Goal: Information Seeking & Learning: Learn about a topic

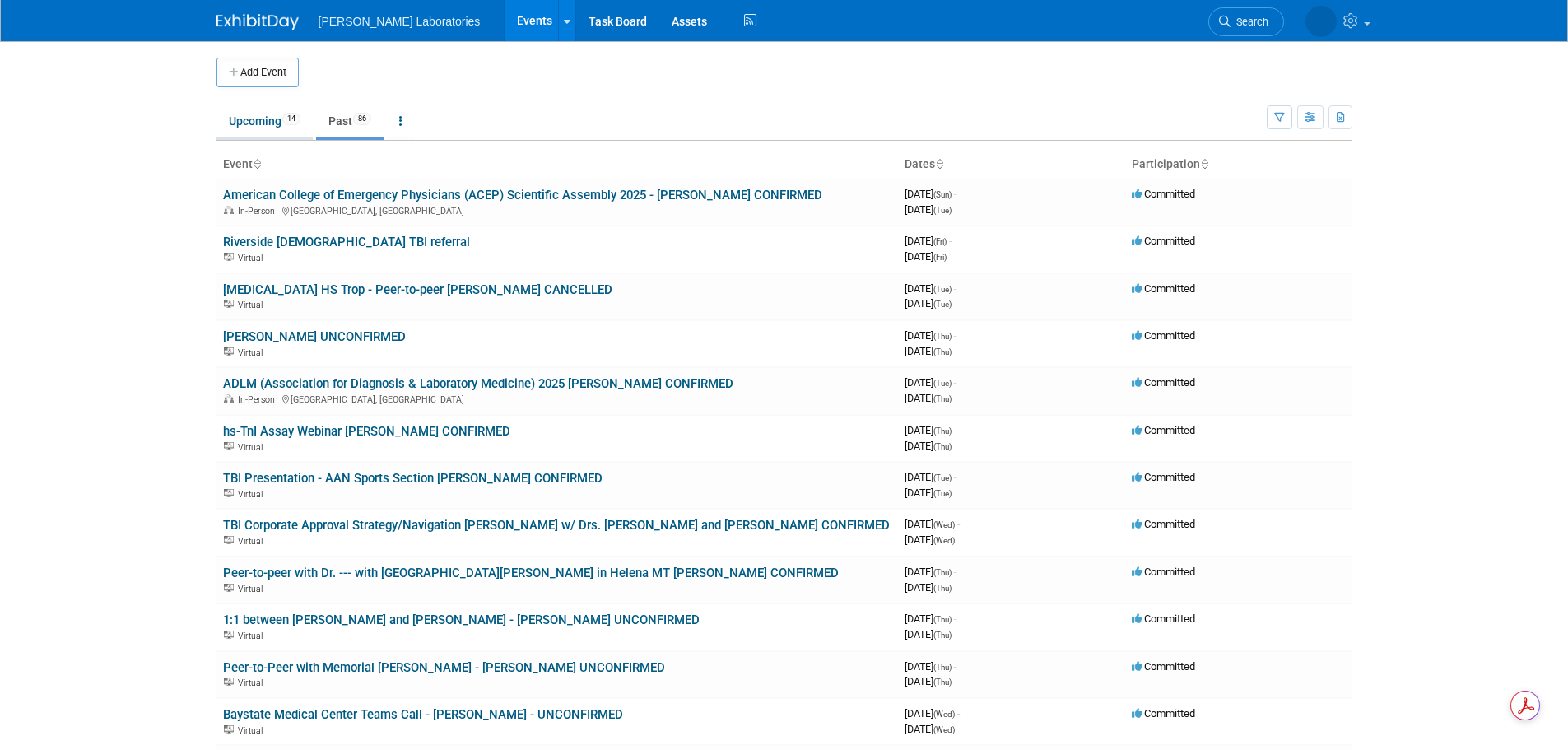
click at [257, 121] on link "Upcoming 14" at bounding box center [264, 121] width 96 height 31
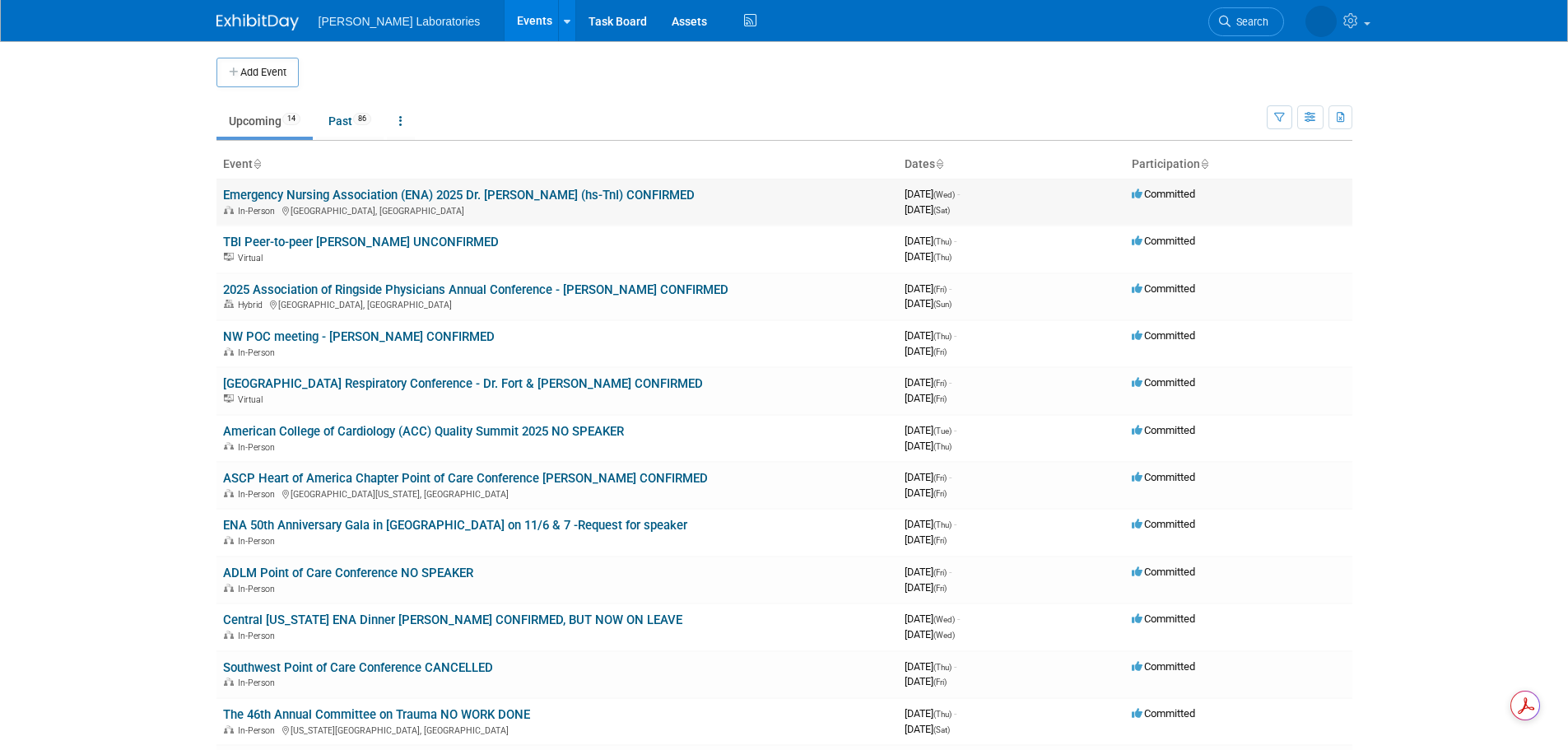
click at [385, 197] on link "Emergency Nursing Association (ENA) 2025 Dr. [PERSON_NAME] (hs-TnI) CONFIRMED" at bounding box center [458, 195] width 472 height 15
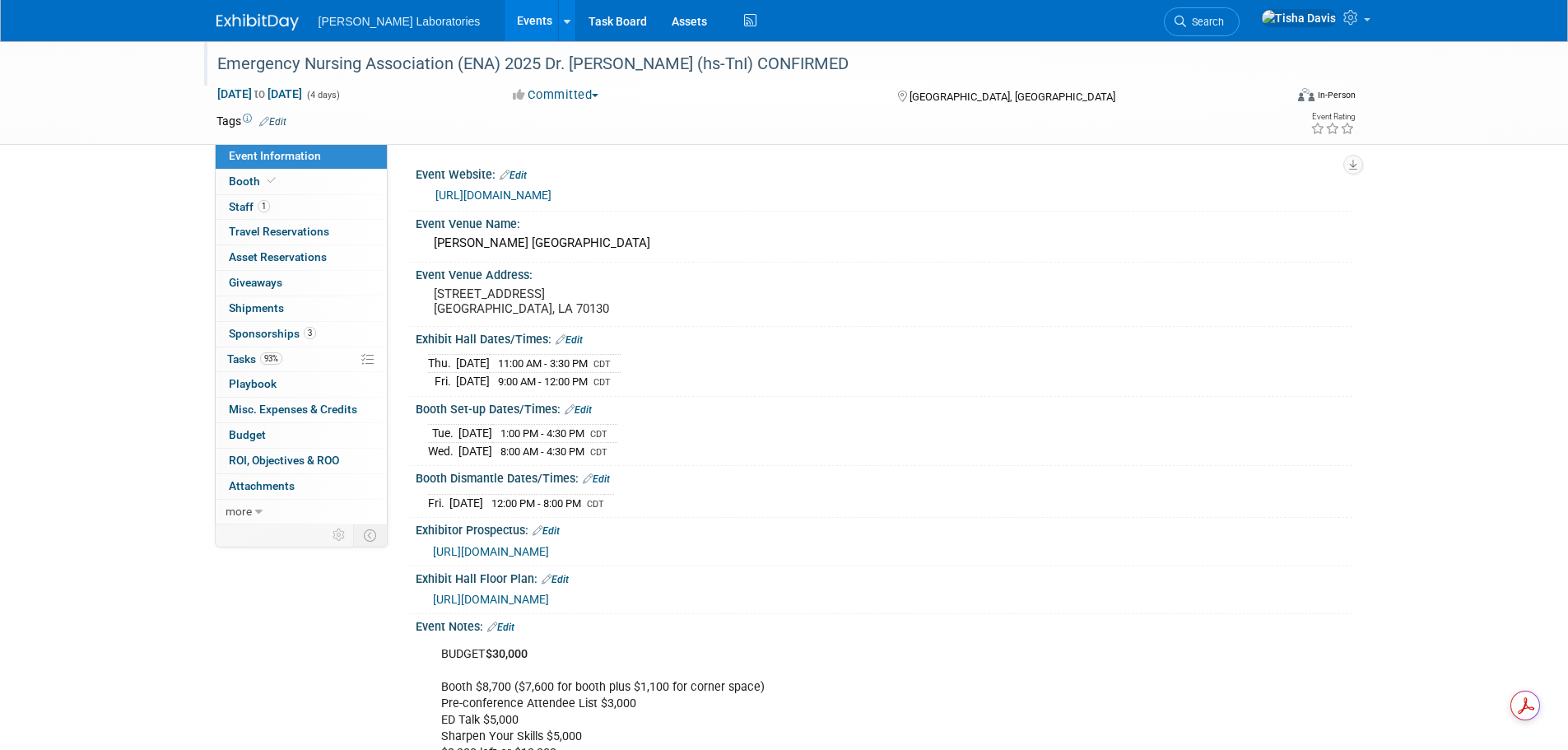
click at [330, 60] on div "Emergency Nursing Association (ENA) 2025 Dr. [PERSON_NAME] (hs-TnI) CONFIRMED" at bounding box center [735, 64] width 1048 height 30
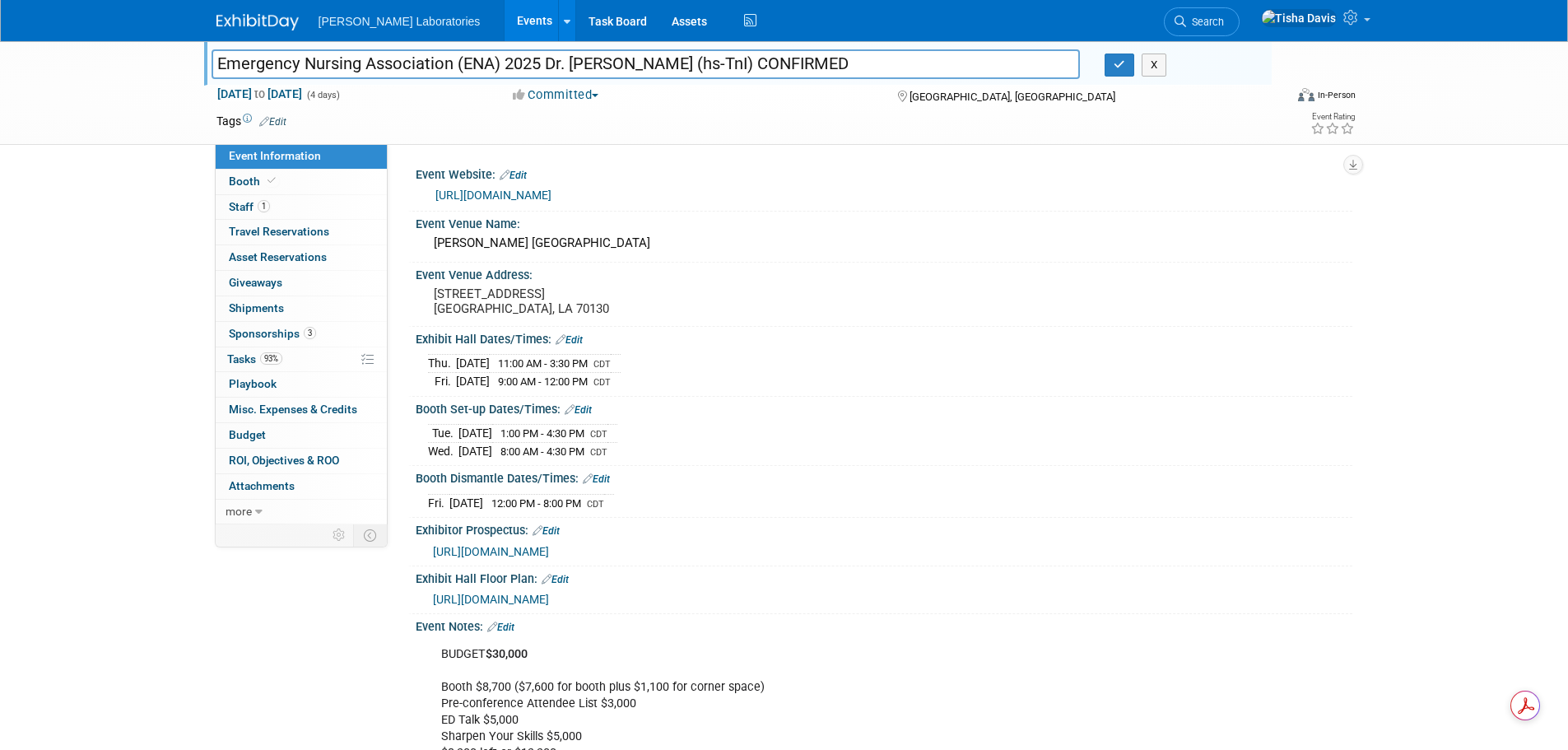
click at [762, 453] on div "[DATE] 1:00 PM - 4:30 PM CDT [DATE] 8:00 AM - 4:30 PM CDT" at bounding box center [884, 439] width 912 height 40
click at [241, 332] on span "Sponsorships 3" at bounding box center [272, 333] width 87 height 14
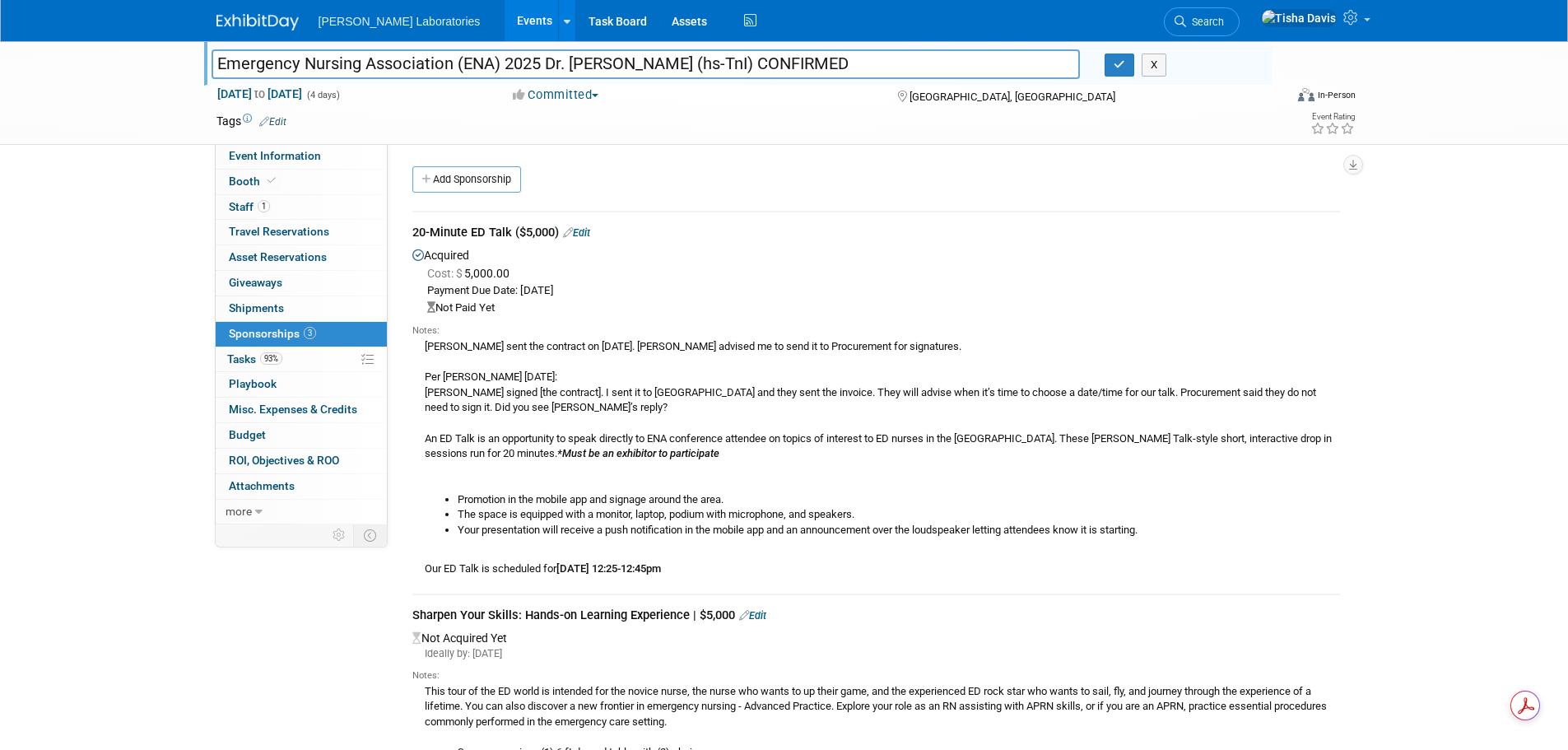
drag, startPoint x: 414, startPoint y: 232, endPoint x: 511, endPoint y: 236, distance: 97.1
click at [511, 236] on div "20-Minute ED Talk ($5,000) Edit" at bounding box center [876, 234] width 928 height 20
copy div "20-Minute ED Talk"
click at [622, 416] on div "[PERSON_NAME] sent the contract on [DATE]. [PERSON_NAME] advised me to send it …" at bounding box center [876, 456] width 928 height 239
click at [554, 571] on div "[PERSON_NAME] sent the contract on [DATE]. [PERSON_NAME] advised me to send it …" at bounding box center [876, 456] width 928 height 239
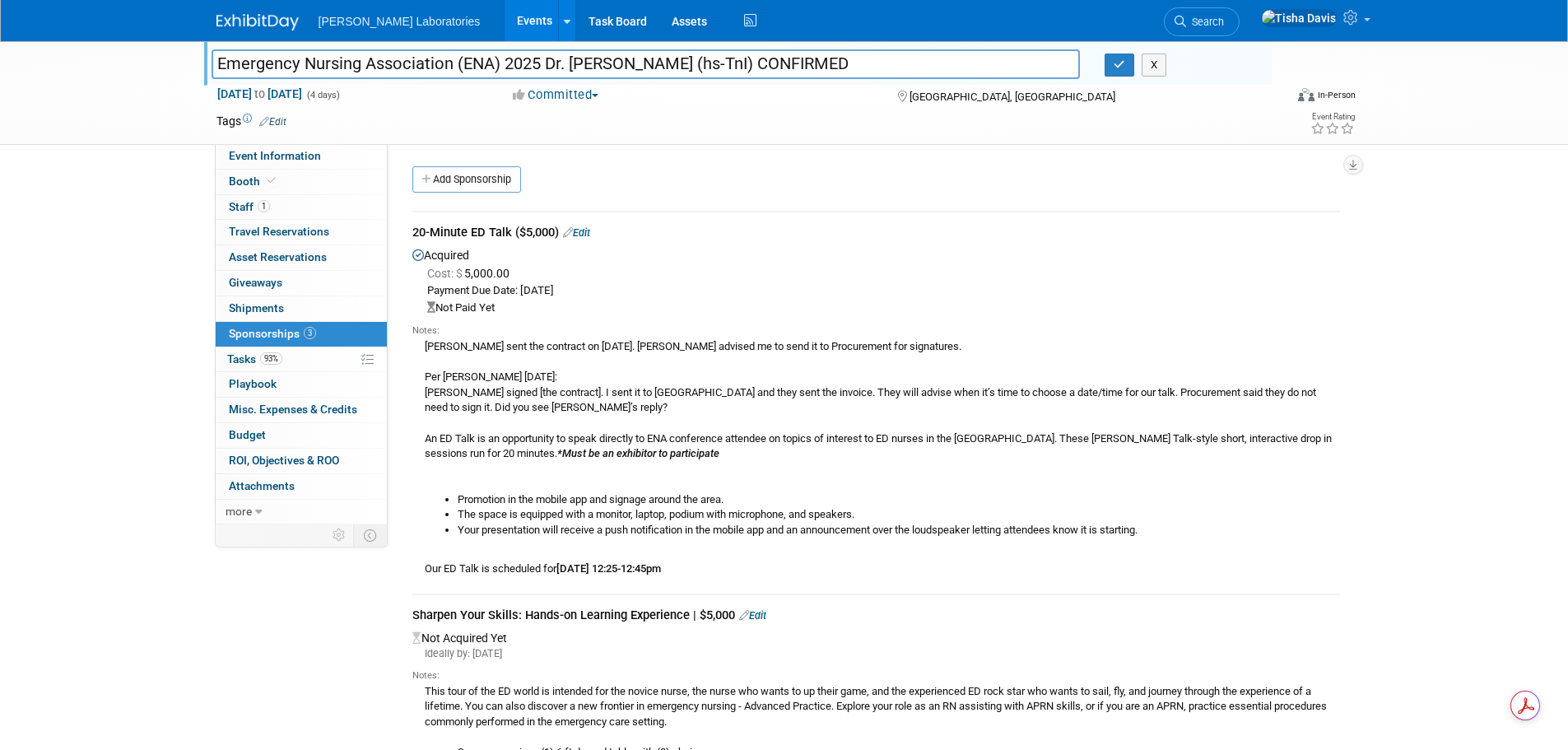
drag, startPoint x: 426, startPoint y: 568, endPoint x: 783, endPoint y: 568, distance: 357.0
click at [783, 568] on div "[PERSON_NAME] sent the contract on [DATE]. [PERSON_NAME] advised me to send it …" at bounding box center [876, 456] width 928 height 239
copy div "Our ED Talk is scheduled for [DATE] 12:25-12:45pm"
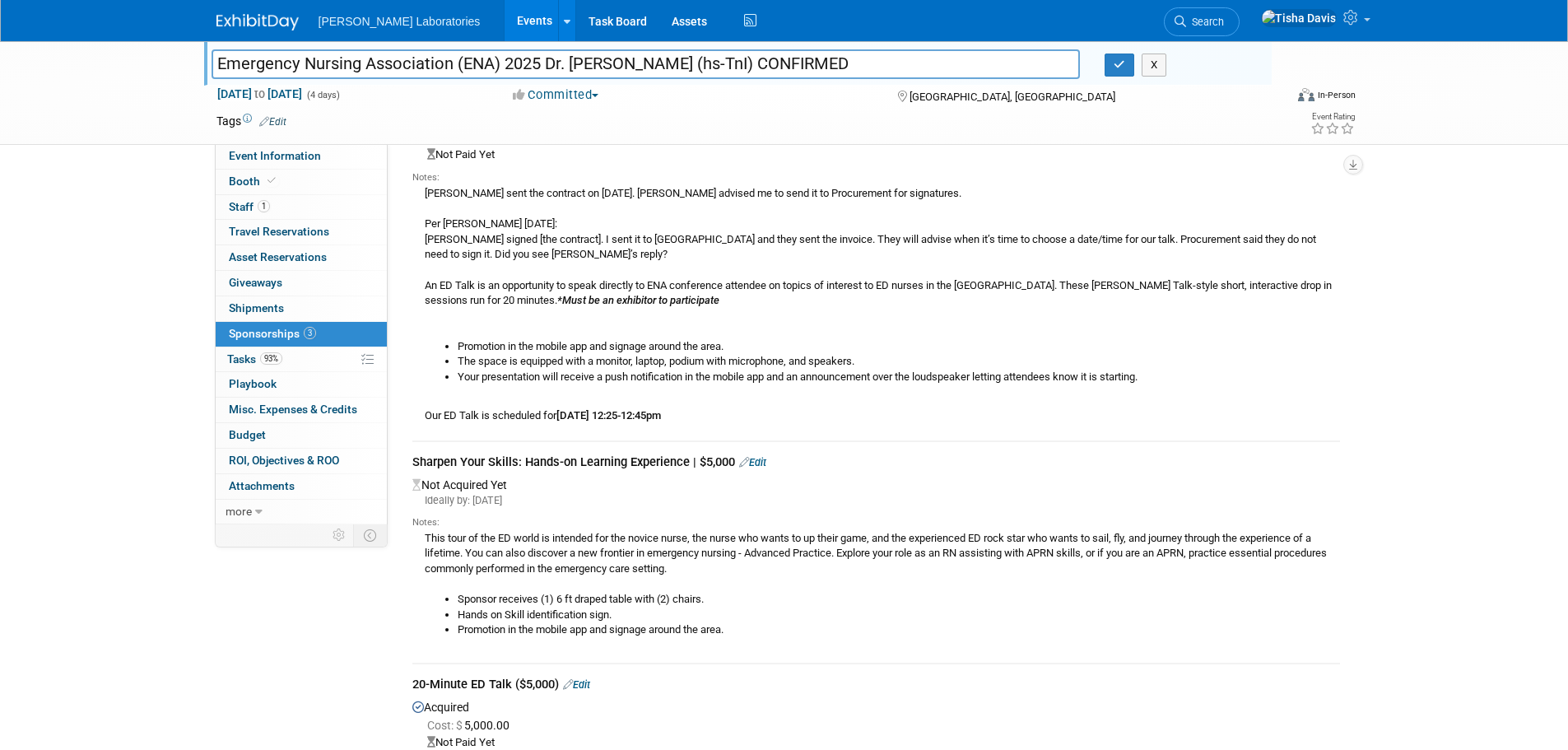
scroll to position [77, 0]
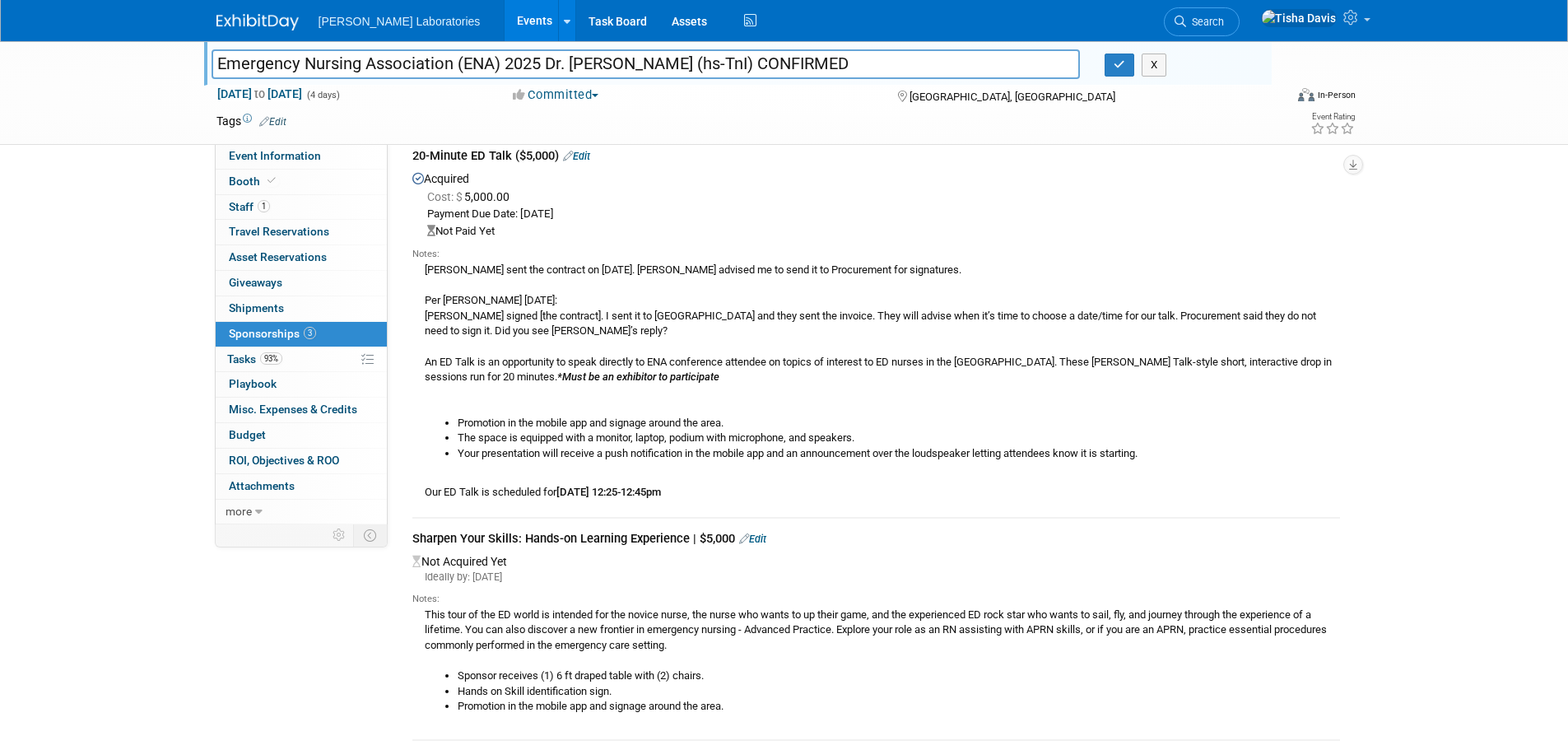
click at [888, 364] on div "[PERSON_NAME] sent the contract on [DATE]. [PERSON_NAME] advised me to send it …" at bounding box center [876, 380] width 928 height 239
click at [726, 361] on div "[PERSON_NAME] sent the contract on [DATE]. [PERSON_NAME] advised me to send it …" at bounding box center [876, 380] width 928 height 239
click at [266, 152] on span "Event Information" at bounding box center [274, 156] width 92 height 14
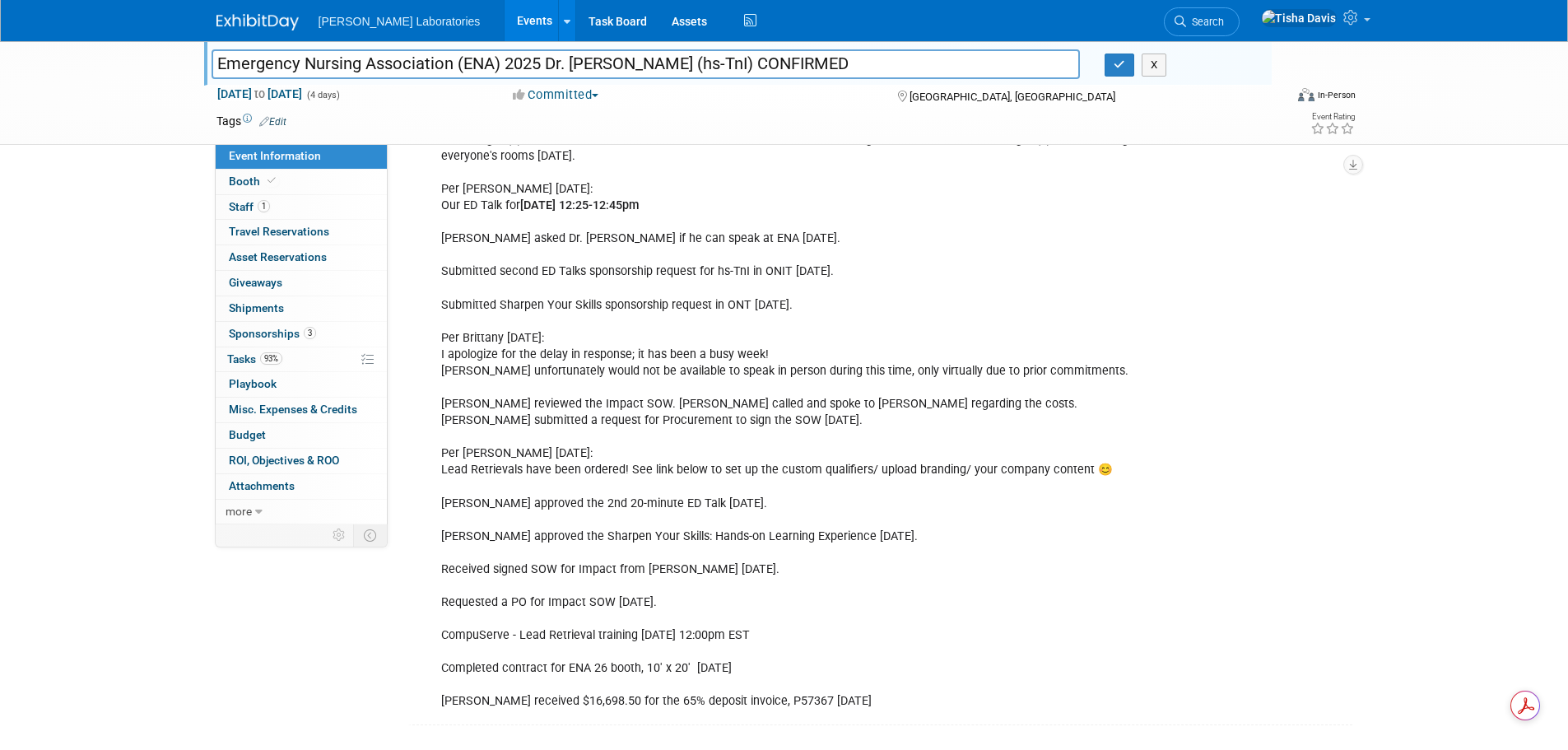
scroll to position [2850, 0]
